Goal: Information Seeking & Learning: Learn about a topic

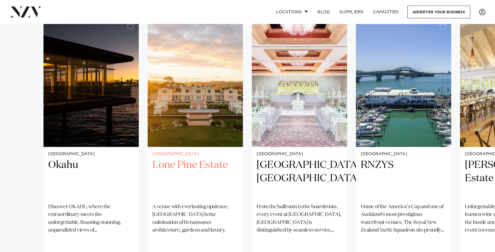
scroll to position [418, 0]
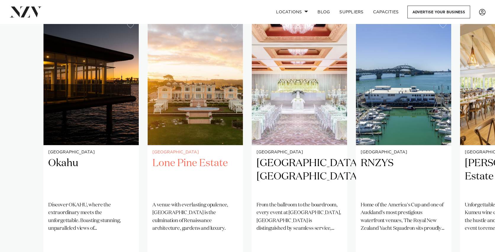
click at [201, 150] on small "[GEOGRAPHIC_DATA]" at bounding box center [195, 152] width 86 height 4
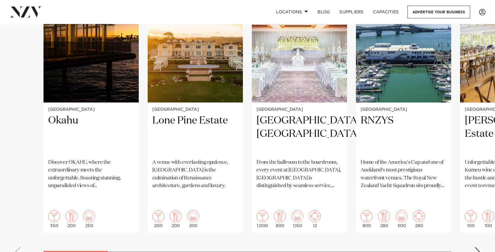
scroll to position [462, 0]
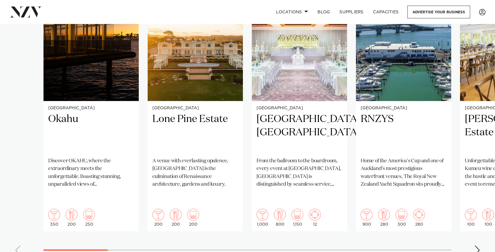
click at [477, 245] on div "Next slide" at bounding box center [477, 249] width 6 height 9
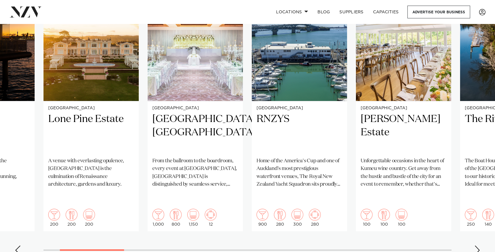
click at [477, 245] on div "Next slide" at bounding box center [477, 249] width 6 height 9
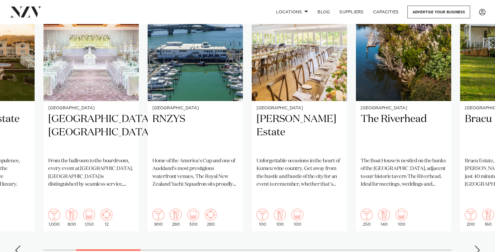
click at [477, 245] on div "Next slide" at bounding box center [477, 249] width 6 height 9
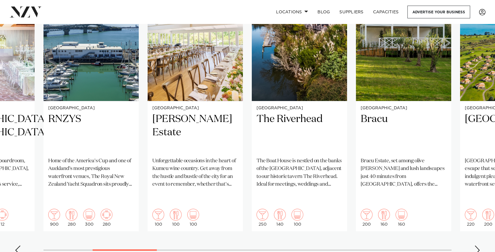
click at [477, 245] on div "Next slide" at bounding box center [477, 249] width 6 height 9
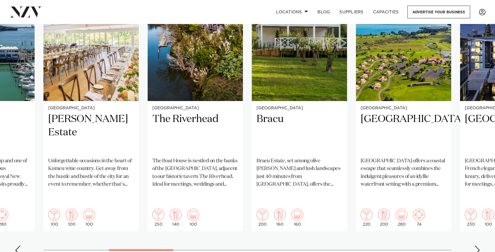
click at [477, 245] on div "Next slide" at bounding box center [477, 249] width 6 height 9
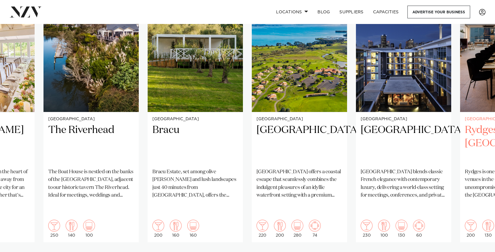
scroll to position [452, 0]
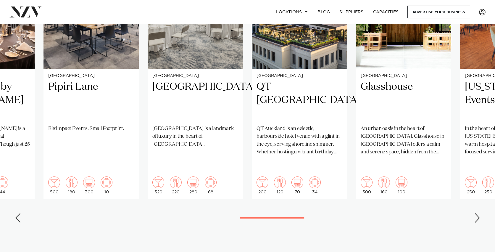
scroll to position [502, 0]
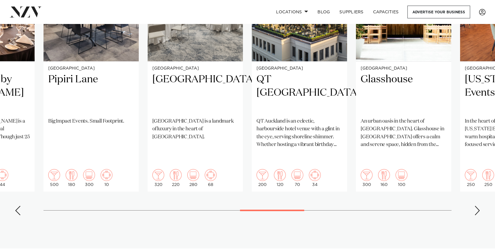
click at [476, 206] on div "Next slide" at bounding box center [477, 210] width 6 height 9
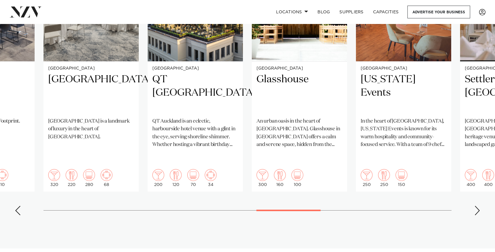
click at [476, 206] on div "Next slide" at bounding box center [477, 210] width 6 height 9
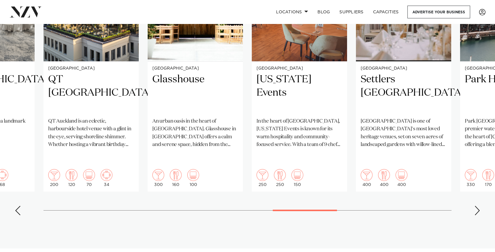
click at [476, 206] on div "Next slide" at bounding box center [477, 210] width 6 height 9
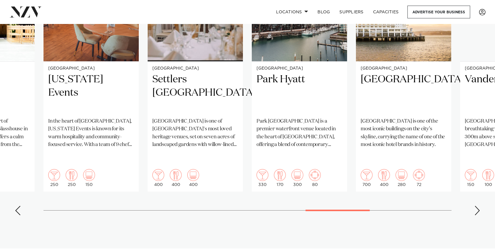
click at [476, 206] on div "Next slide" at bounding box center [477, 210] width 6 height 9
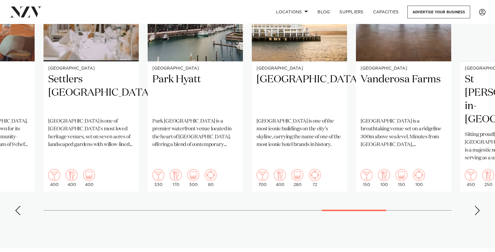
click at [476, 206] on div "Next slide" at bounding box center [477, 210] width 6 height 9
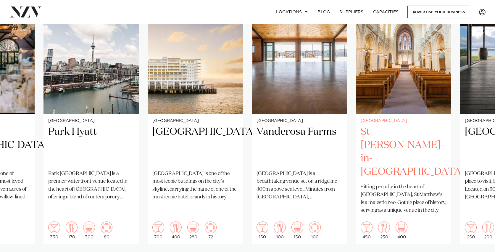
scroll to position [458, 0]
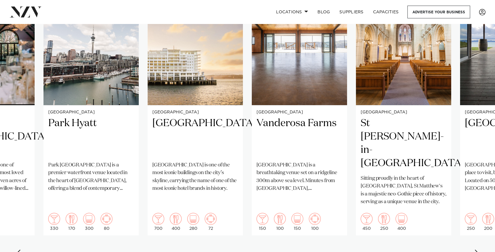
click at [476, 249] on div "Next slide" at bounding box center [477, 253] width 6 height 9
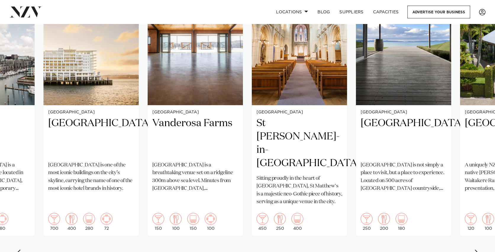
click at [476, 249] on div "Next slide" at bounding box center [477, 253] width 6 height 9
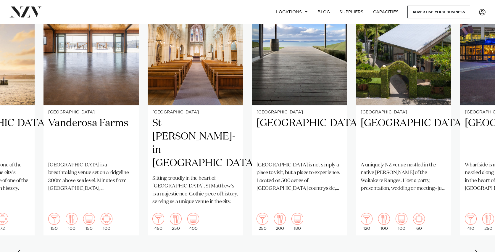
click at [476, 249] on div "Next slide" at bounding box center [477, 253] width 6 height 9
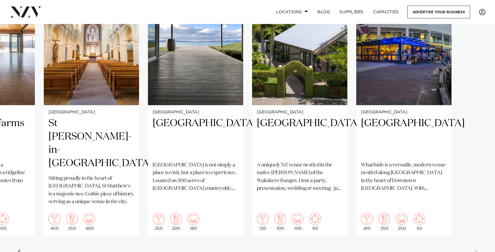
click at [476, 229] on swiper-container "Auckland Okahu Discover OKAHU, where the extraordinary meets the unforgettable.…" at bounding box center [247, 120] width 495 height 286
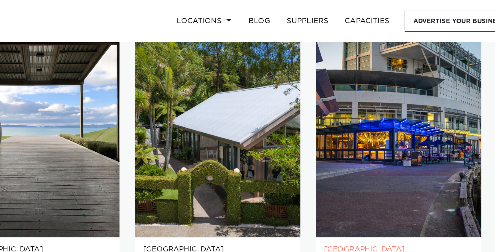
scroll to position [351, 0]
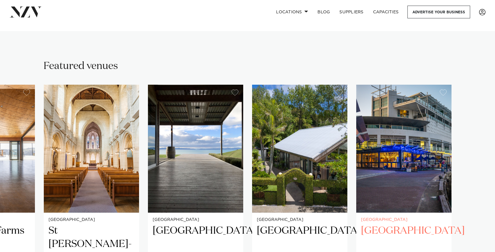
click at [405, 170] on img "25 / 25" at bounding box center [403, 149] width 95 height 128
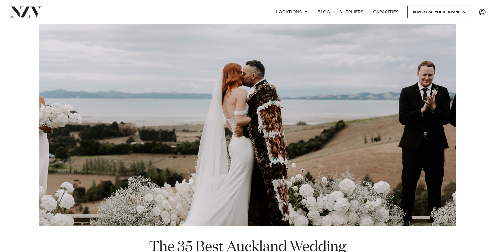
scroll to position [0, 0]
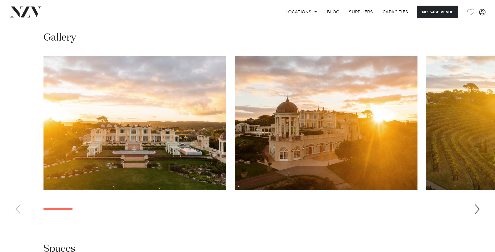
scroll to position [557, 0]
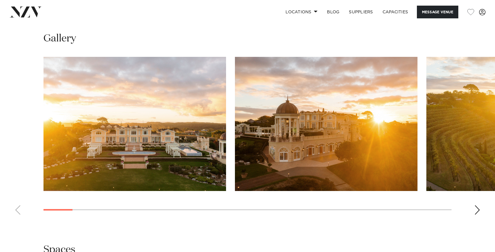
click at [480, 209] on div "Next slide" at bounding box center [477, 209] width 6 height 9
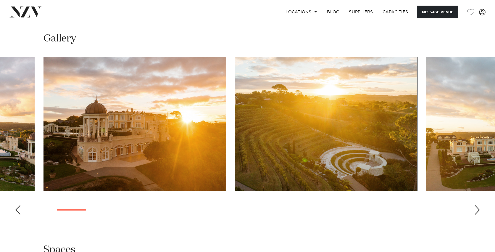
click at [480, 209] on div "Next slide" at bounding box center [477, 209] width 6 height 9
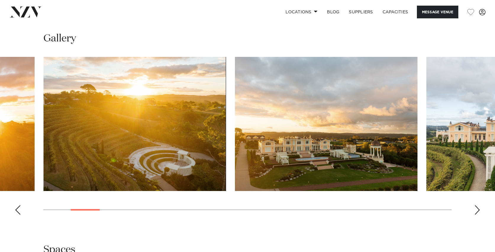
click at [480, 209] on div "Next slide" at bounding box center [477, 209] width 6 height 9
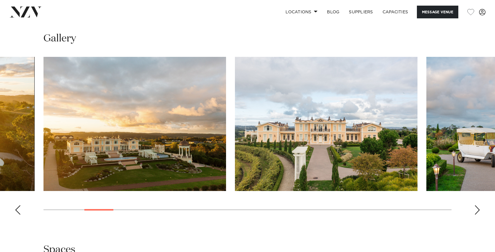
click at [480, 209] on div "Next slide" at bounding box center [477, 209] width 6 height 9
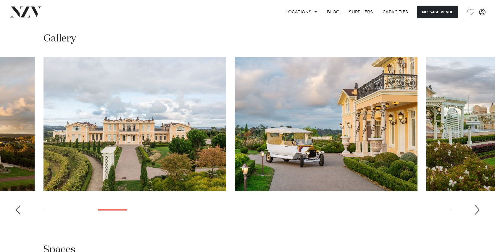
click at [479, 208] on div "Next slide" at bounding box center [477, 209] width 6 height 9
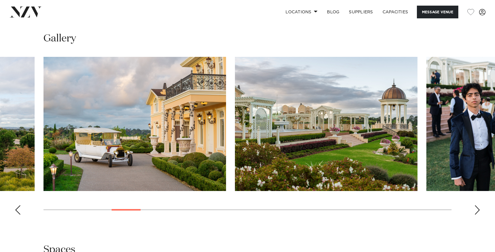
click at [479, 208] on div "Next slide" at bounding box center [477, 209] width 6 height 9
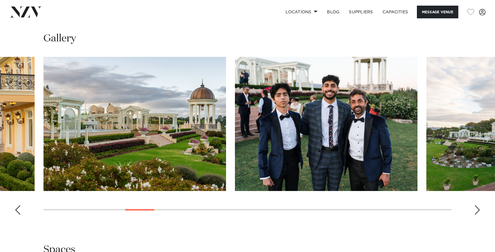
click at [479, 208] on div "Next slide" at bounding box center [477, 209] width 6 height 9
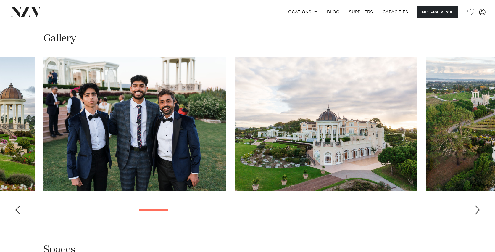
click at [479, 208] on div "Next slide" at bounding box center [477, 209] width 6 height 9
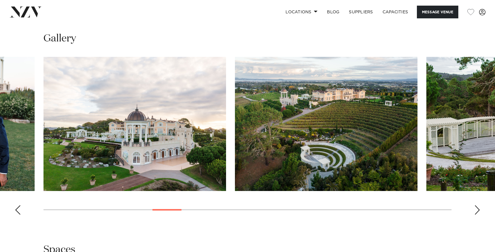
click at [479, 208] on div "Next slide" at bounding box center [477, 209] width 6 height 9
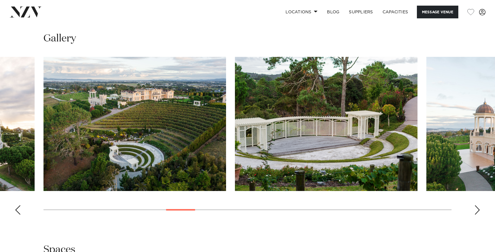
click at [477, 209] on div "Next slide" at bounding box center [477, 209] width 6 height 9
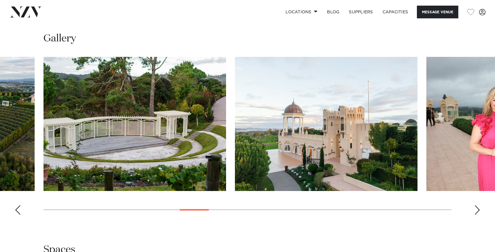
click at [477, 209] on div "Next slide" at bounding box center [477, 209] width 6 height 9
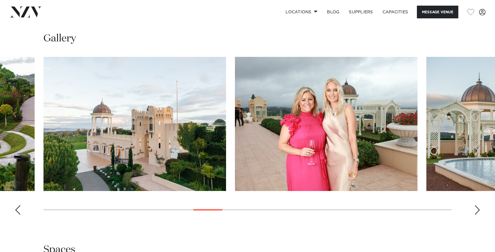
click at [477, 209] on div "Next slide" at bounding box center [477, 209] width 6 height 9
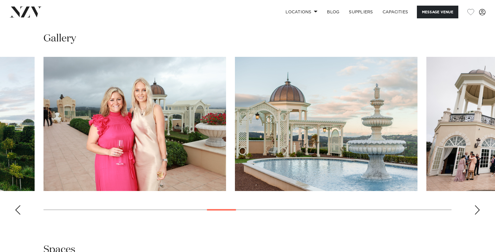
click at [477, 209] on div "Next slide" at bounding box center [477, 209] width 6 height 9
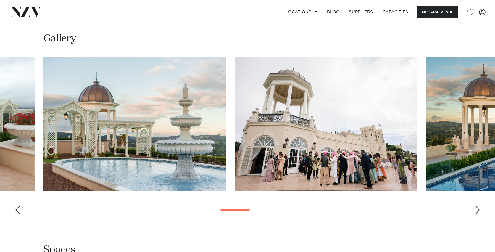
click at [477, 209] on div "Next slide" at bounding box center [477, 209] width 6 height 9
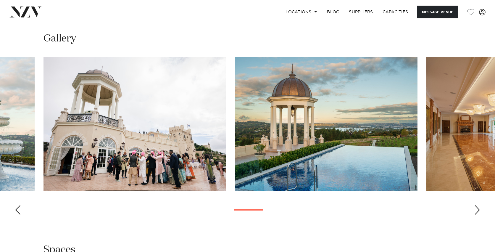
click at [477, 209] on div "Next slide" at bounding box center [477, 209] width 6 height 9
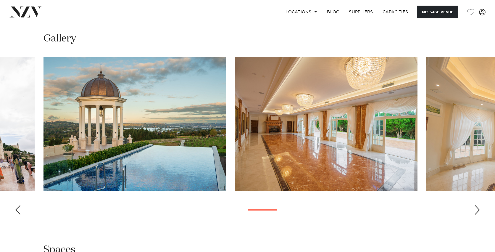
click at [477, 209] on div "Next slide" at bounding box center [477, 209] width 6 height 9
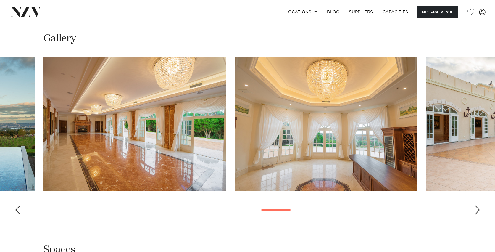
click at [477, 209] on div "Next slide" at bounding box center [477, 209] width 6 height 9
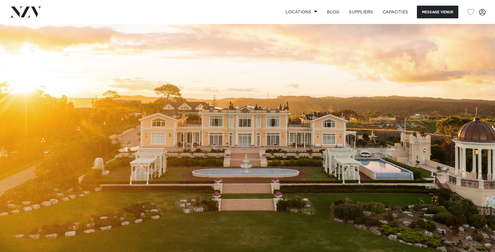
scroll to position [0, 0]
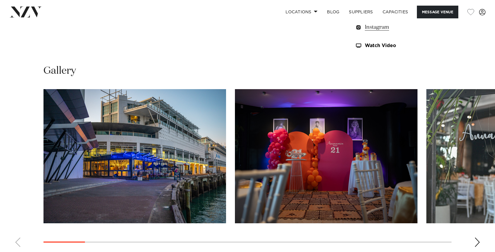
scroll to position [541, 0]
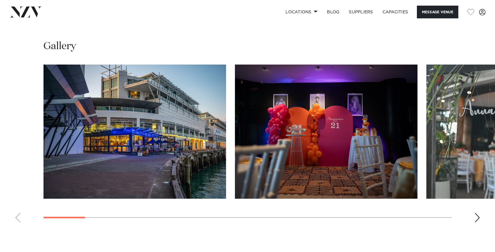
click at [476, 213] on div "Next slide" at bounding box center [477, 217] width 6 height 9
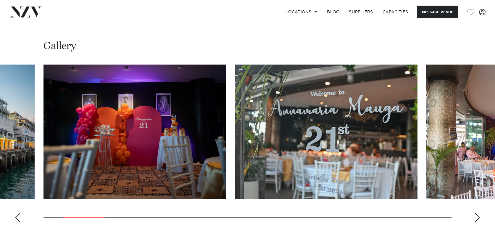
click at [476, 213] on div "Next slide" at bounding box center [477, 217] width 6 height 9
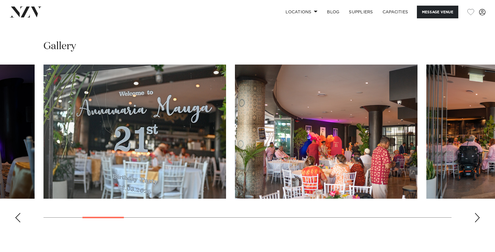
click at [476, 213] on div "Next slide" at bounding box center [477, 217] width 6 height 9
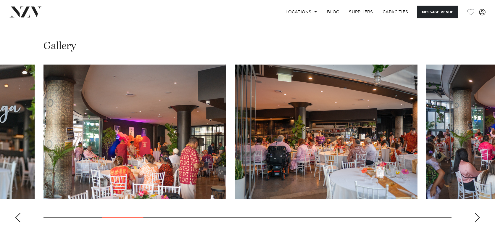
click at [476, 213] on div "Next slide" at bounding box center [477, 217] width 6 height 9
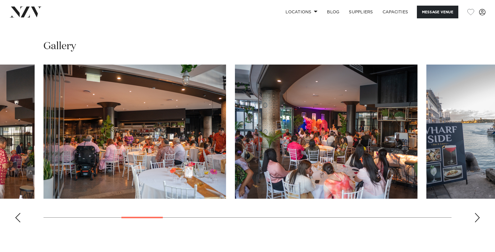
click at [476, 213] on div "Next slide" at bounding box center [477, 217] width 6 height 9
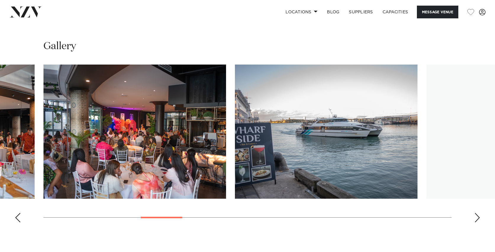
click at [476, 213] on div "Next slide" at bounding box center [477, 217] width 6 height 9
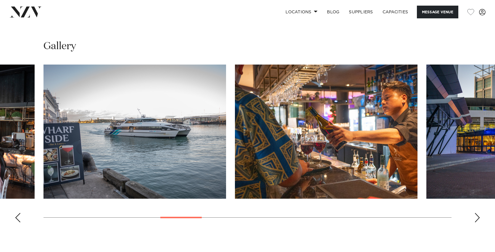
click at [476, 213] on div "Next slide" at bounding box center [477, 217] width 6 height 9
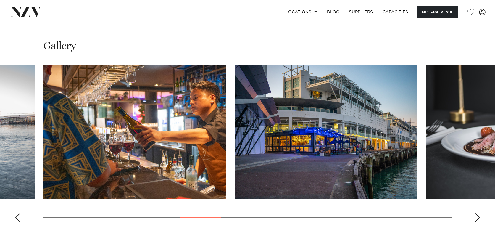
click at [476, 213] on div "Next slide" at bounding box center [477, 217] width 6 height 9
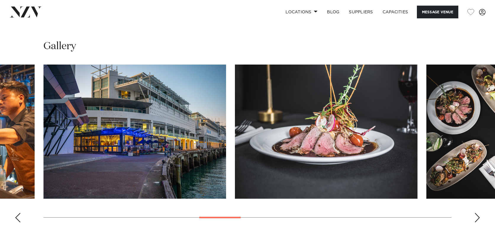
click at [476, 213] on div "Next slide" at bounding box center [477, 217] width 6 height 9
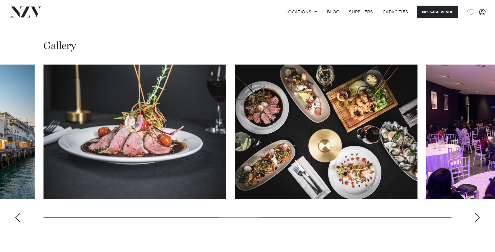
click at [476, 213] on div "Next slide" at bounding box center [477, 217] width 6 height 9
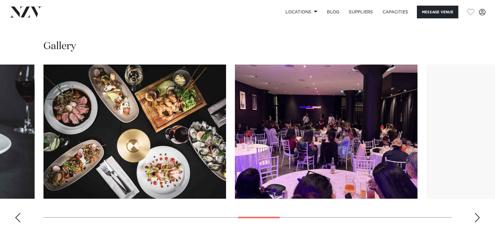
click at [476, 213] on div "Next slide" at bounding box center [477, 217] width 6 height 9
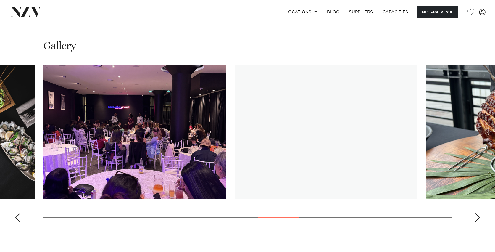
click at [476, 213] on div "Next slide" at bounding box center [477, 217] width 6 height 9
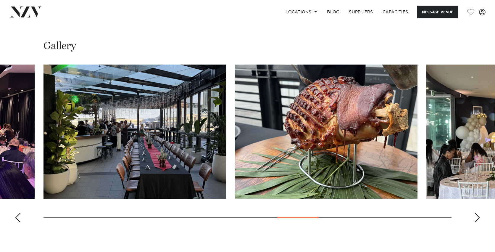
click at [476, 213] on div "Next slide" at bounding box center [477, 217] width 6 height 9
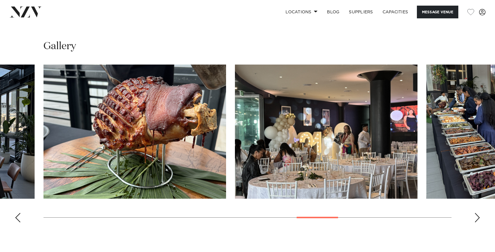
click at [476, 213] on div "Next slide" at bounding box center [477, 217] width 6 height 9
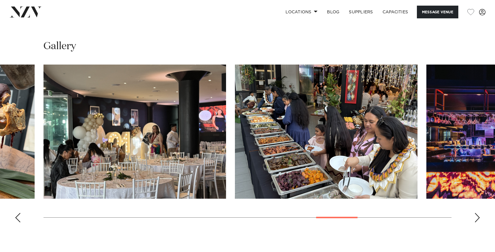
click at [477, 217] on div "Next slide" at bounding box center [477, 217] width 6 height 9
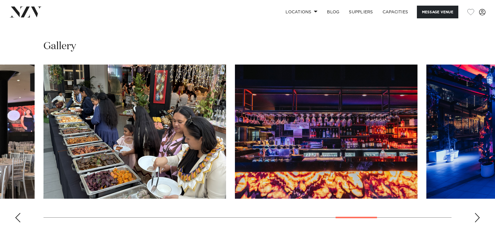
click at [477, 217] on div "Next slide" at bounding box center [477, 217] width 6 height 9
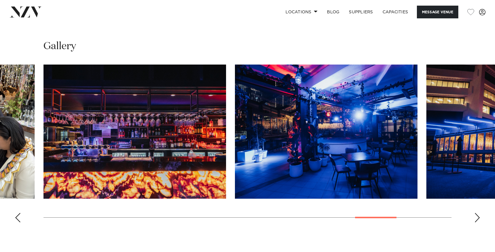
click at [477, 217] on div "Next slide" at bounding box center [477, 217] width 6 height 9
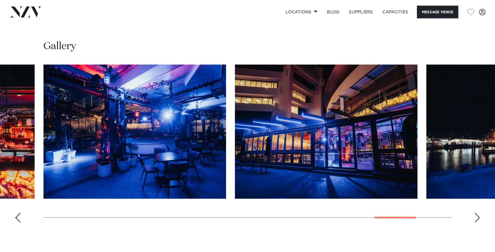
click at [477, 217] on div "Next slide" at bounding box center [477, 217] width 6 height 9
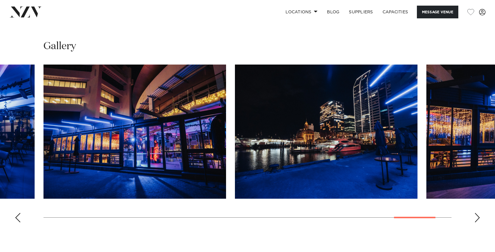
click at [477, 217] on div "Next slide" at bounding box center [477, 217] width 6 height 9
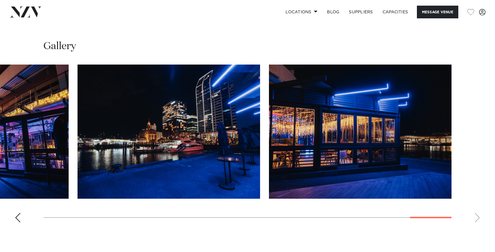
click at [477, 217] on swiper-container at bounding box center [247, 146] width 495 height 162
click at [17, 214] on div "Previous slide" at bounding box center [18, 217] width 6 height 9
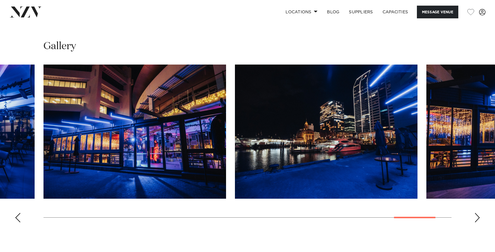
click at [17, 214] on div "Previous slide" at bounding box center [18, 217] width 6 height 9
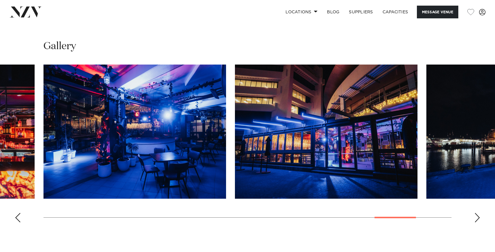
click at [17, 214] on div "Previous slide" at bounding box center [18, 217] width 6 height 9
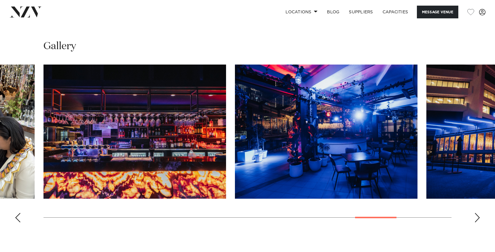
click at [17, 214] on div "Previous slide" at bounding box center [18, 217] width 6 height 9
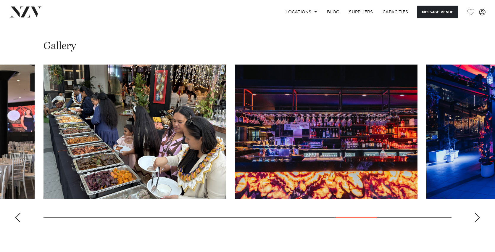
click at [17, 214] on div "Previous slide" at bounding box center [18, 217] width 6 height 9
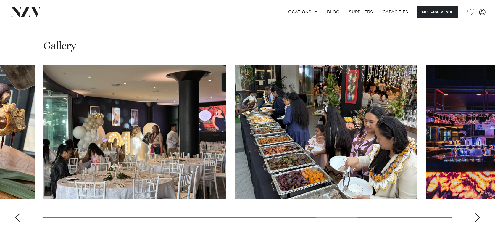
click at [17, 214] on div "Previous slide" at bounding box center [18, 217] width 6 height 9
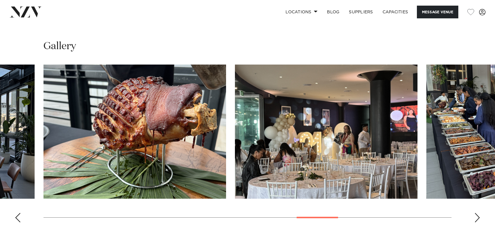
click at [17, 214] on div "Previous slide" at bounding box center [18, 217] width 6 height 9
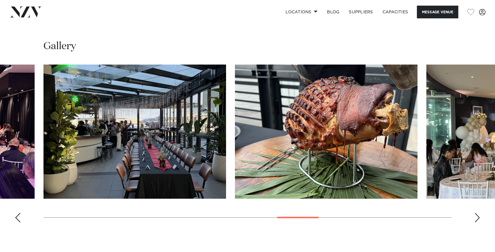
click at [17, 214] on div "Previous slide" at bounding box center [18, 217] width 6 height 9
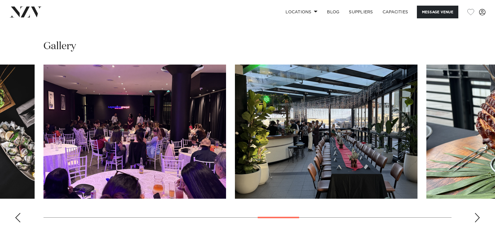
click at [17, 214] on div "Previous slide" at bounding box center [18, 217] width 6 height 9
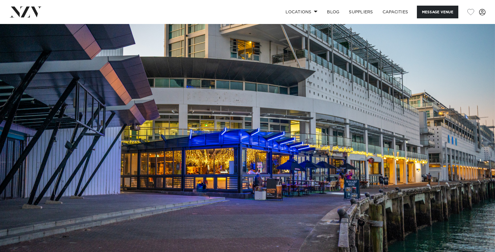
scroll to position [0, 0]
